Goal: Task Accomplishment & Management: Manage account settings

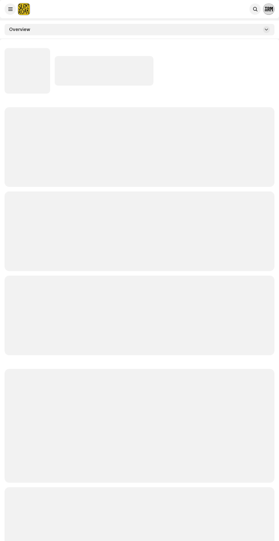
click at [58, 240] on p-skeleton at bounding box center [140, 231] width 270 height 80
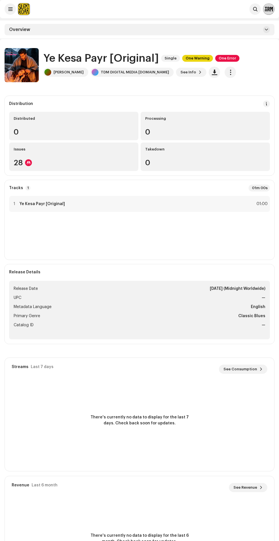
click at [230, 58] on span "One Error" at bounding box center [227, 58] width 24 height 7
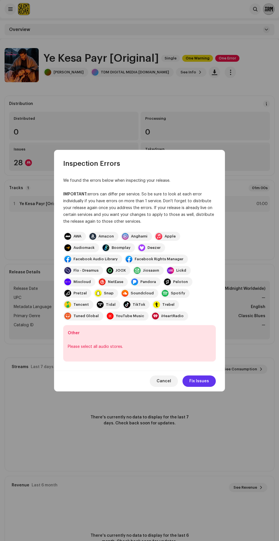
click at [202, 376] on span "Fix Issues" at bounding box center [199, 381] width 20 height 11
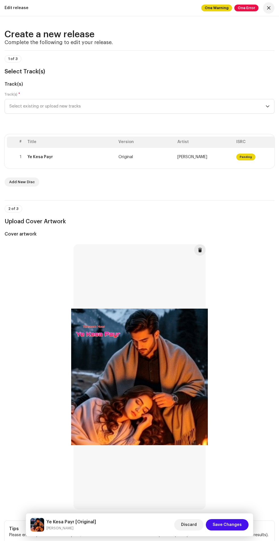
click at [223, 9] on span "One Warning" at bounding box center [216, 8] width 31 height 7
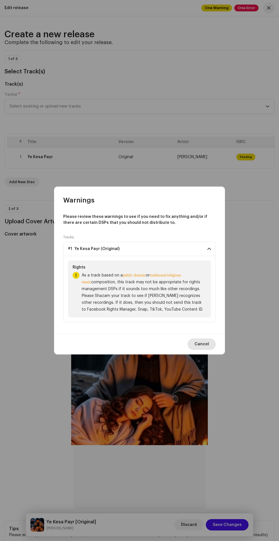
click at [201, 344] on span "Cancel" at bounding box center [201, 344] width 15 height 11
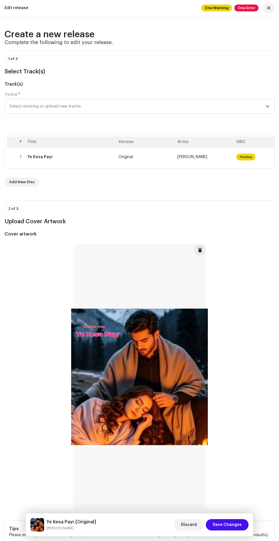
click at [240, 9] on span "One Error" at bounding box center [246, 8] width 24 height 7
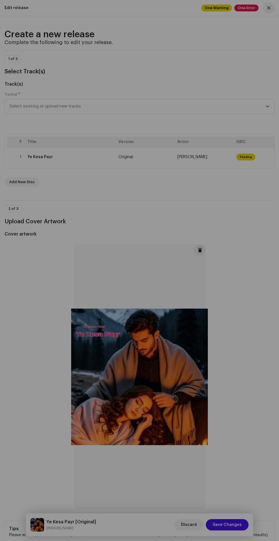
click at [214, 459] on div "Inspection Errors We found the errors below when inspecting your release. IMPOR…" at bounding box center [139, 270] width 279 height 541
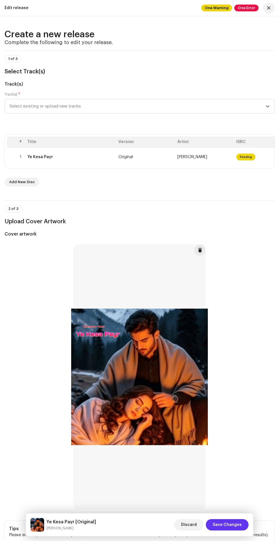
click at [231, 525] on span "Save Changes" at bounding box center [227, 524] width 29 height 11
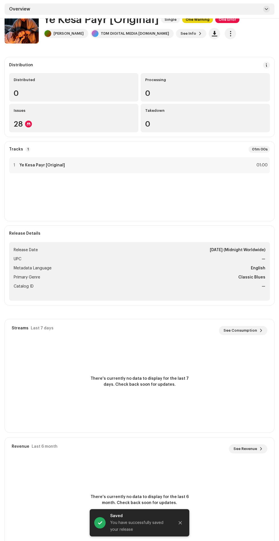
scroll to position [40, 0]
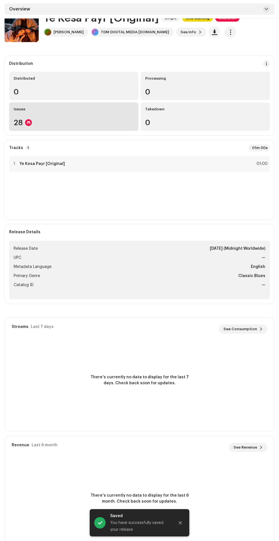
click at [87, 109] on div "Issues" at bounding box center [74, 109] width 120 height 5
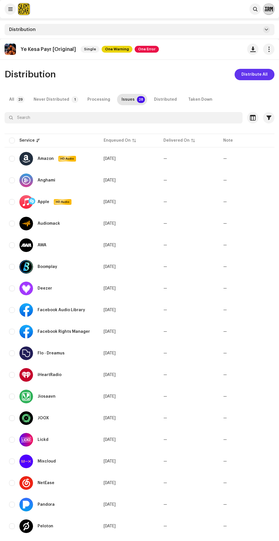
click at [259, 76] on span "Distribute All" at bounding box center [254, 74] width 26 height 11
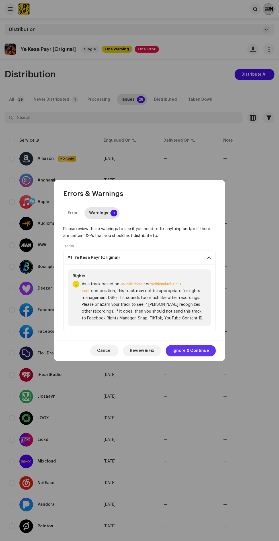
click at [196, 350] on span "Ignore & Continue" at bounding box center [190, 350] width 36 height 11
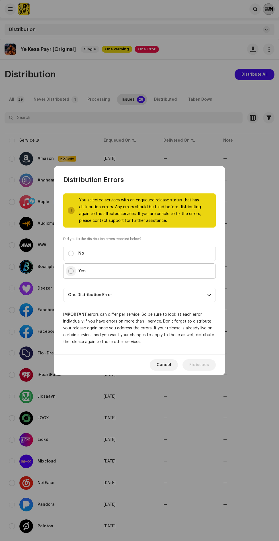
click at [71, 271] on input "Yes" at bounding box center [71, 271] width 6 height 6
radio input "true"
click at [184, 297] on p-accordion-header "One Distribution Error" at bounding box center [139, 295] width 152 height 14
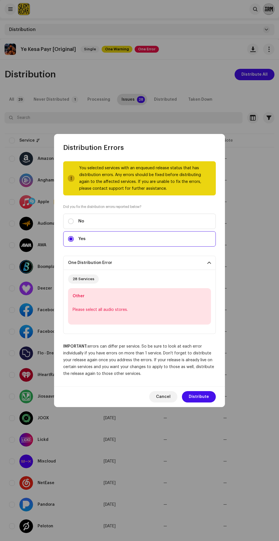
click at [182, 269] on p-accordion-header "One Distribution Error" at bounding box center [139, 263] width 152 height 14
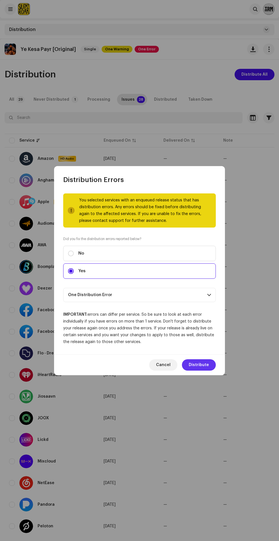
click at [199, 367] on span "Distribute" at bounding box center [199, 364] width 20 height 11
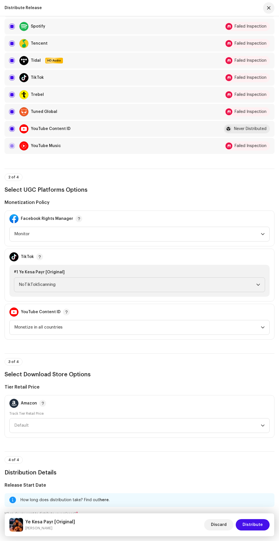
scroll to position [436, 0]
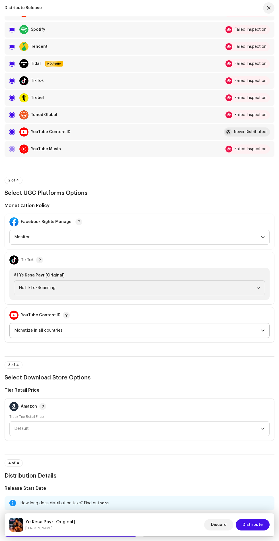
click at [184, 333] on span "Monetize in all countries" at bounding box center [137, 330] width 246 height 14
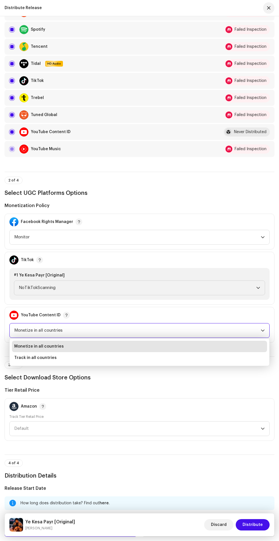
click at [170, 348] on li "Monetize in all countries" at bounding box center [139, 346] width 255 height 11
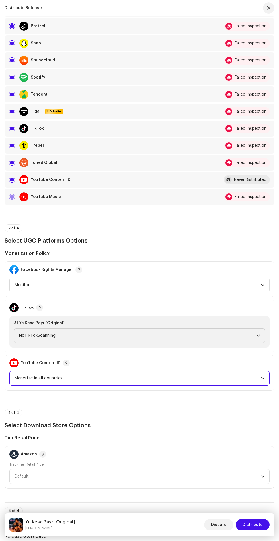
scroll to position [388, 0]
click at [187, 288] on span "Monitor" at bounding box center [137, 285] width 246 height 14
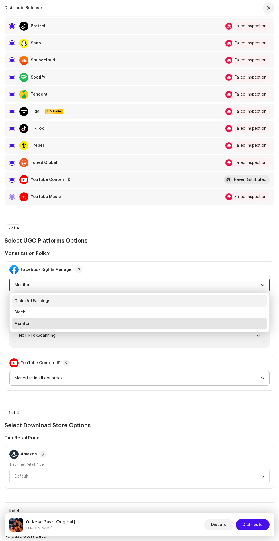
click at [185, 298] on li "Claim Ad Earnings" at bounding box center [139, 300] width 255 height 11
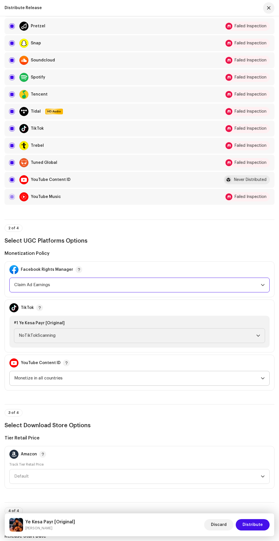
scroll to position [594, 0]
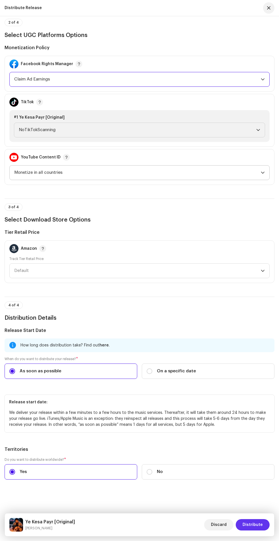
click at [260, 524] on span "Distribute" at bounding box center [252, 524] width 20 height 11
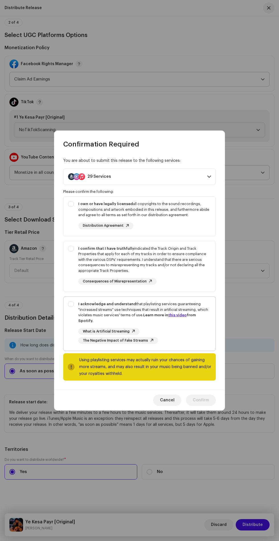
click at [69, 312] on div "I acknowledge and understand that playlisting services guaranteeing "increased …" at bounding box center [139, 323] width 152 height 52
checkbox input "true"
click at [71, 256] on div "I confirm that I have truthfully indicated the Track Origin and Track Propertie…" at bounding box center [139, 265] width 152 height 48
checkbox input "true"
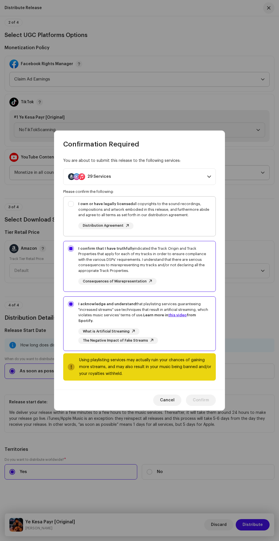
click at [79, 206] on strong "I own or have legally licensed" at bounding box center [105, 204] width 55 height 4
checkbox input "true"
click at [204, 397] on span "Confirm" at bounding box center [201, 400] width 16 height 11
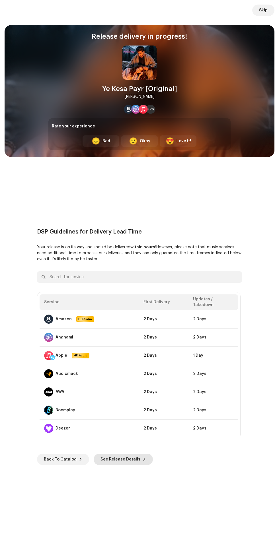
click at [143, 458] on span at bounding box center [144, 459] width 3 height 5
